Goal: Find specific page/section: Find specific page/section

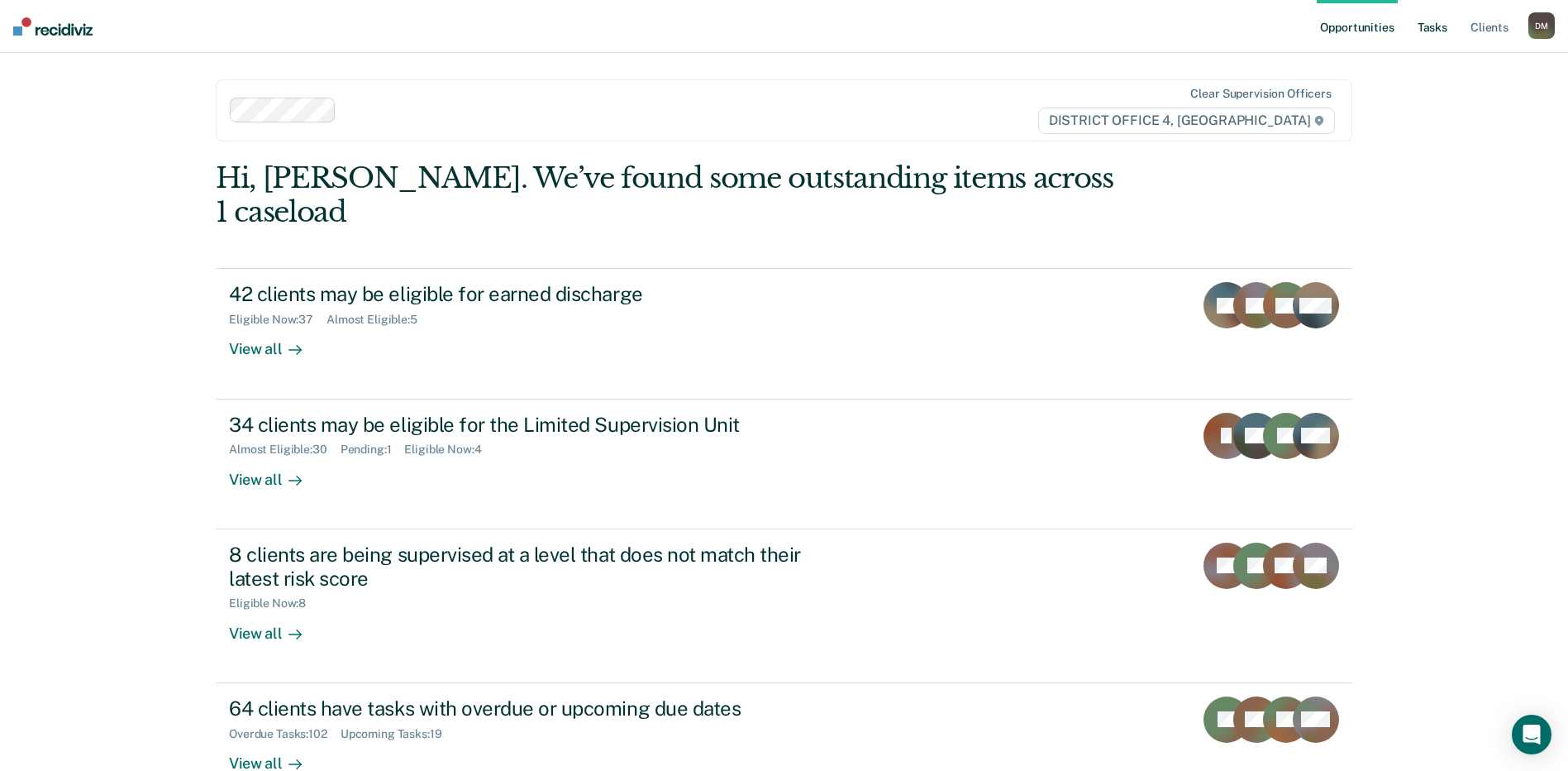
click at [1440, 37] on link "Tasks" at bounding box center [1432, 26] width 36 height 53
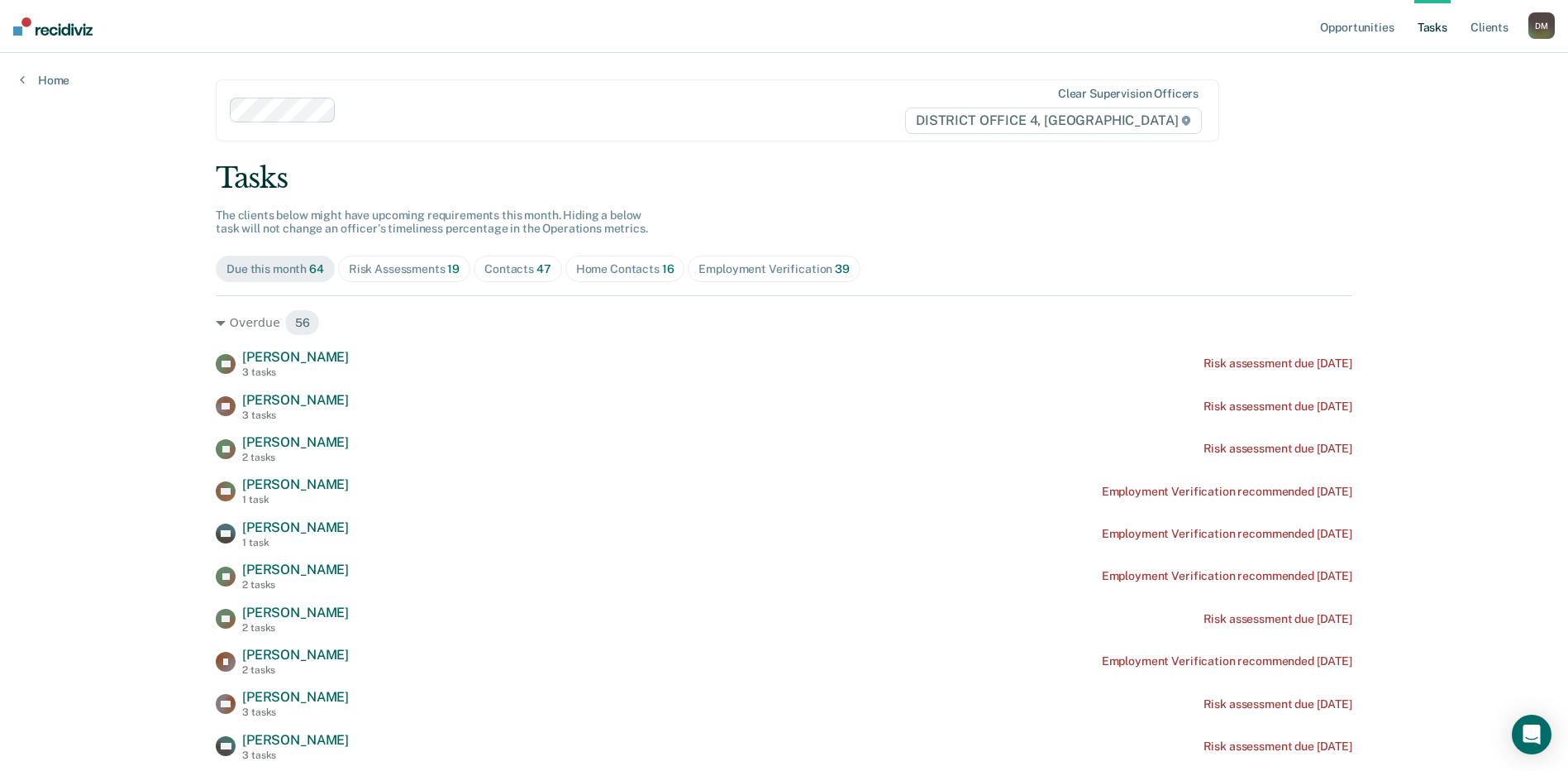
click at [495, 269] on div "Contacts 47" at bounding box center [518, 269] width 67 height 14
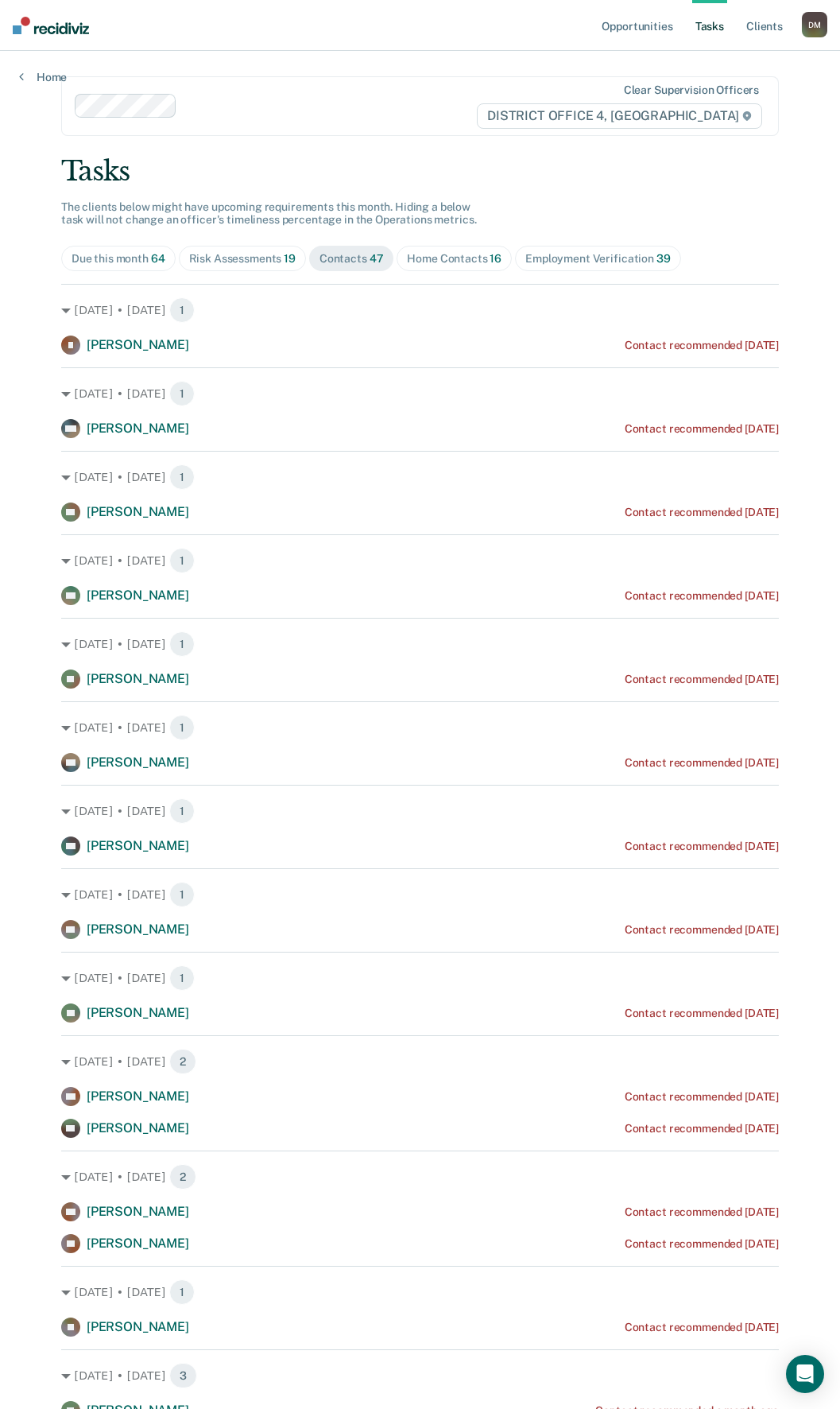
click at [539, 256] on div "Employment Verification 39" at bounding box center [597, 259] width 145 height 13
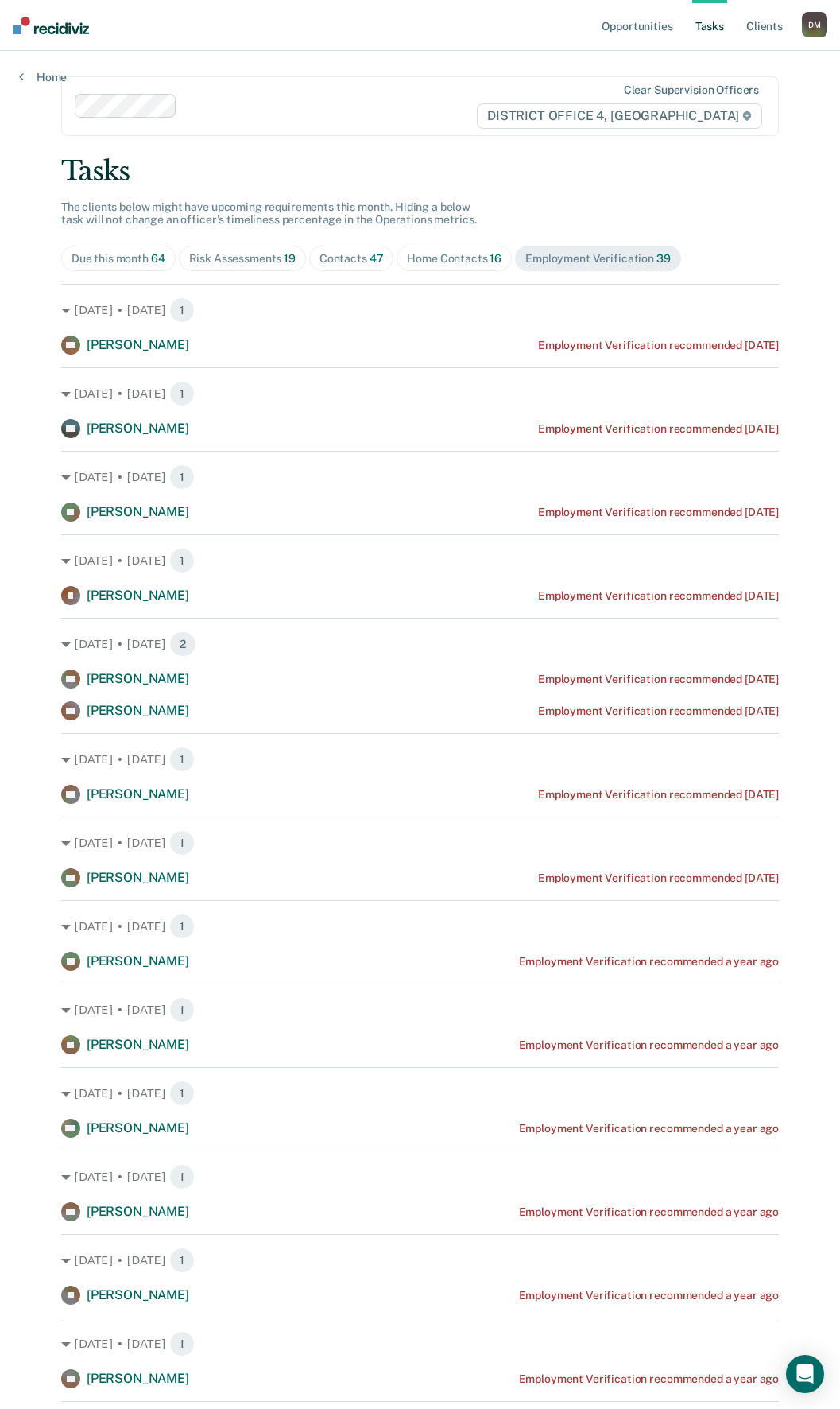
click at [331, 254] on div "Contacts 47" at bounding box center [352, 259] width 65 height 13
